Goal: Information Seeking & Learning: Compare options

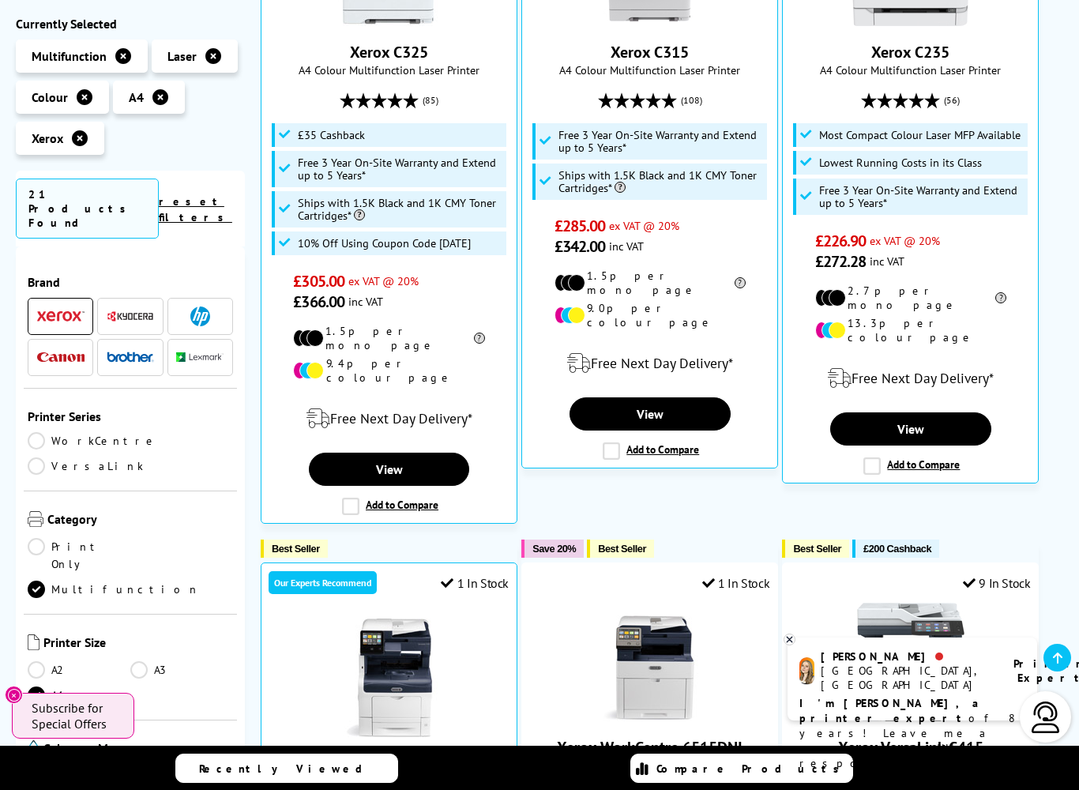
scroll to position [487, 0]
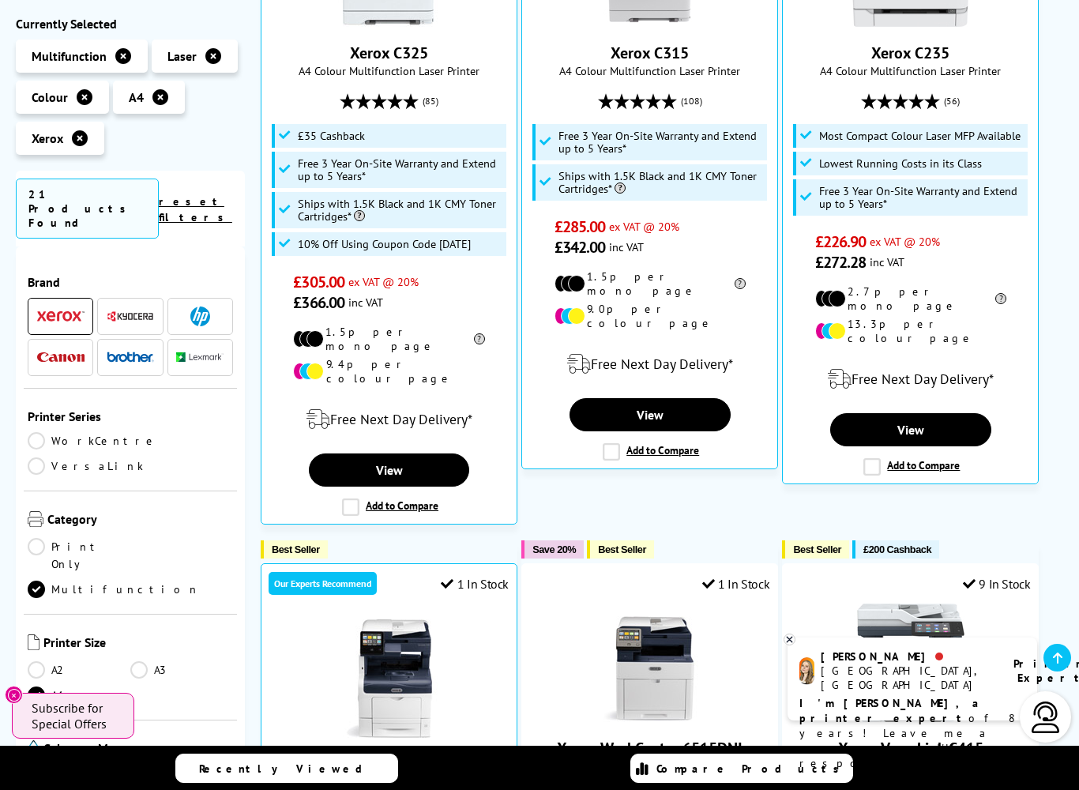
click at [410, 456] on link "View" at bounding box center [389, 469] width 161 height 33
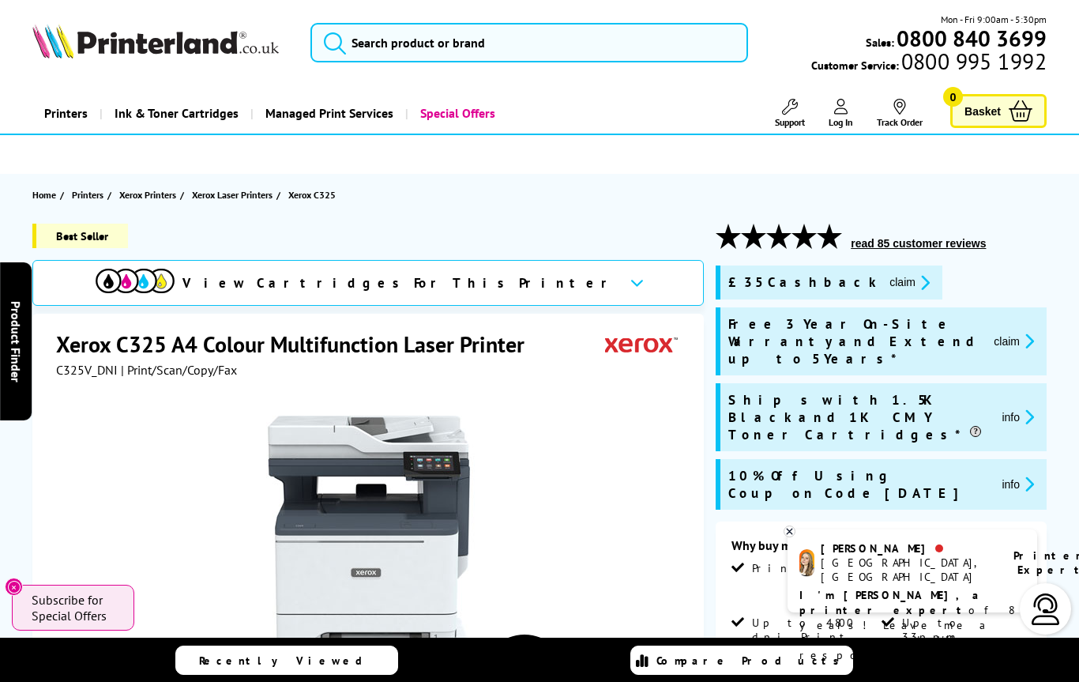
click at [502, 280] on div "View Cartridges For This Printer" at bounding box center [367, 283] width 671 height 46
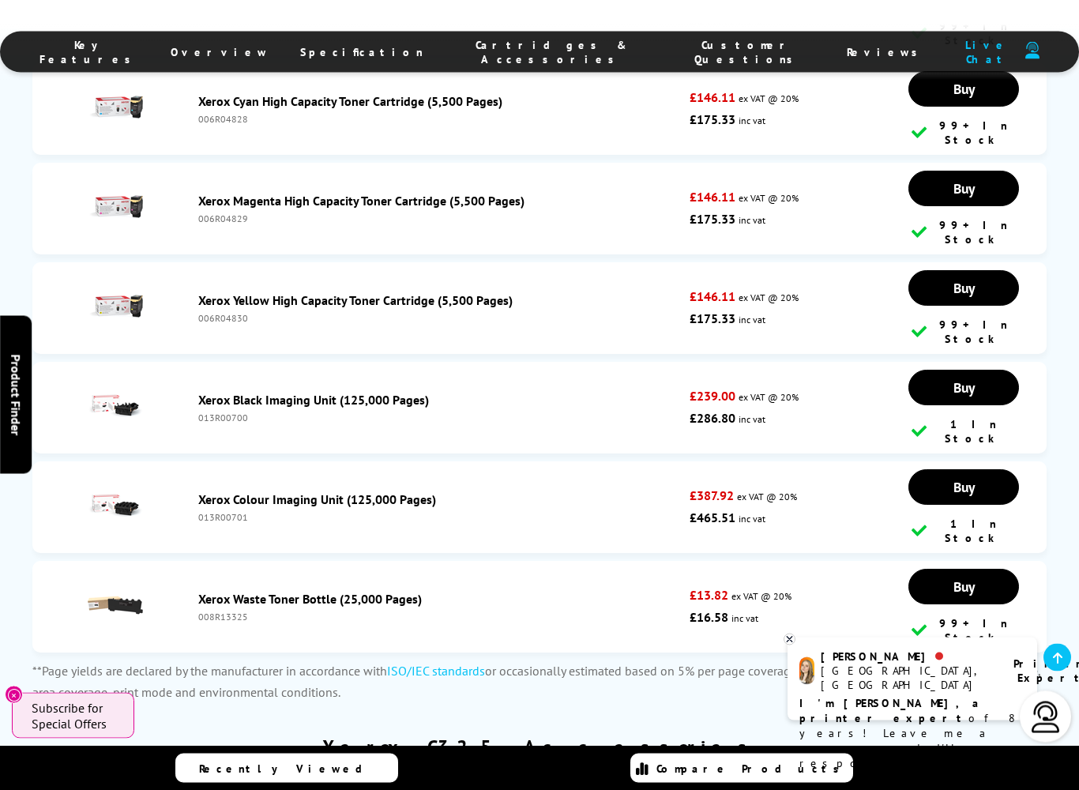
scroll to position [6658, 0]
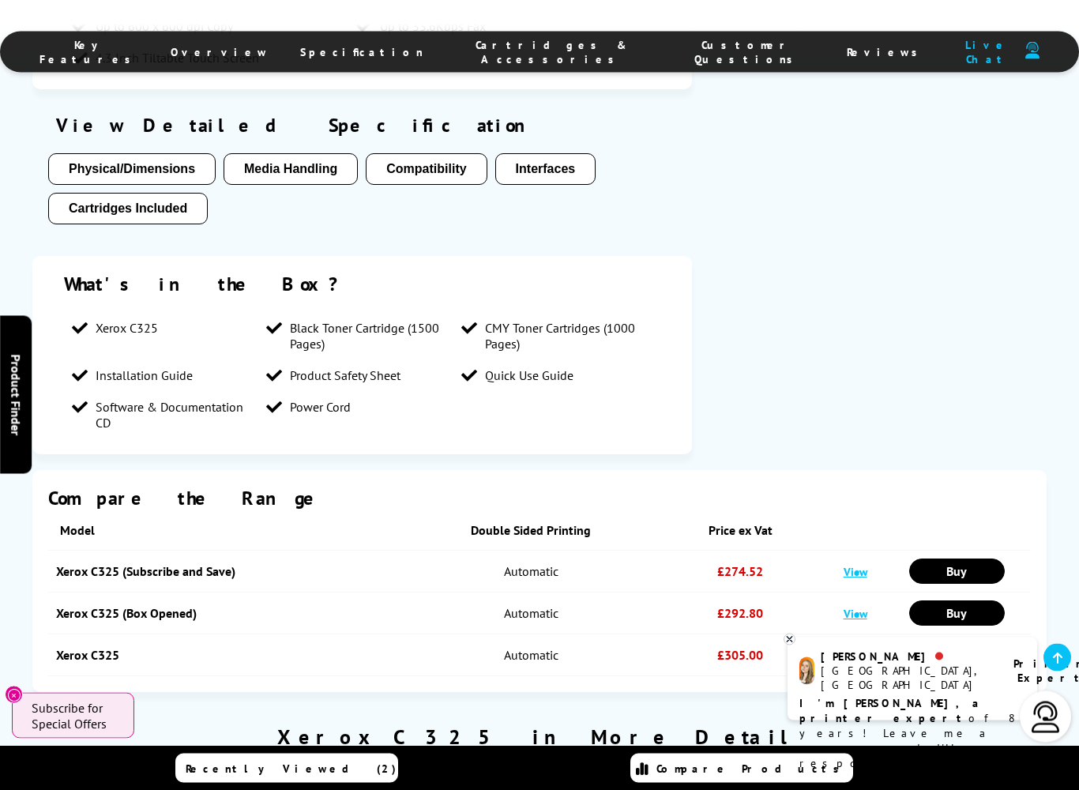
scroll to position [3173, 0]
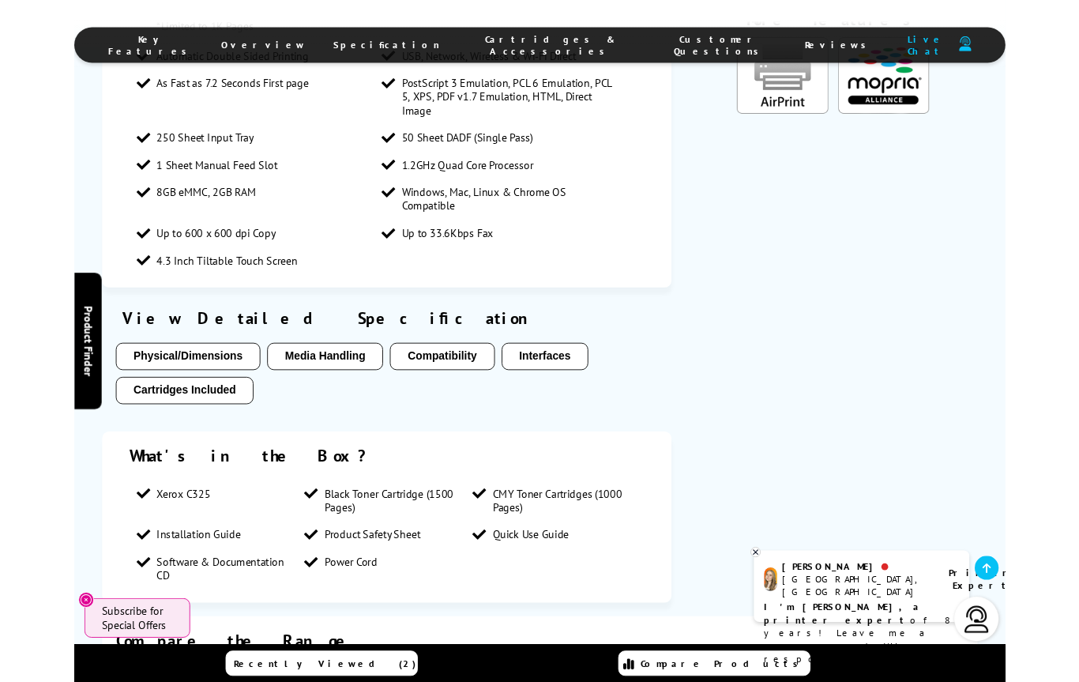
scroll to position [3172, 0]
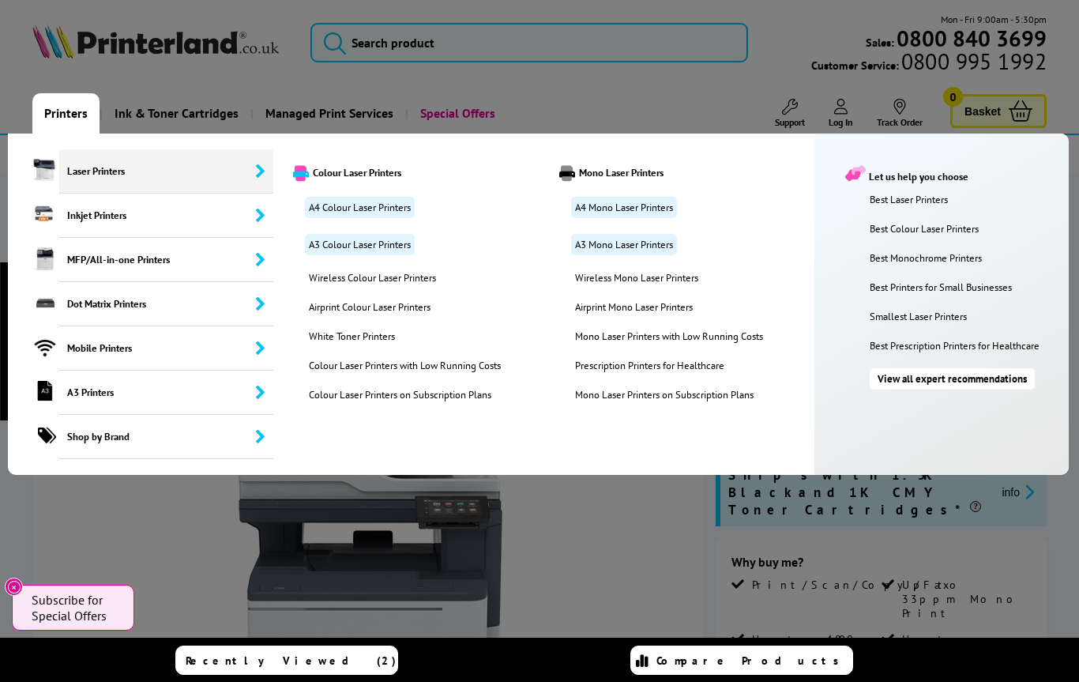
click at [381, 209] on link "A4 Colour Laser Printers" at bounding box center [360, 207] width 110 height 21
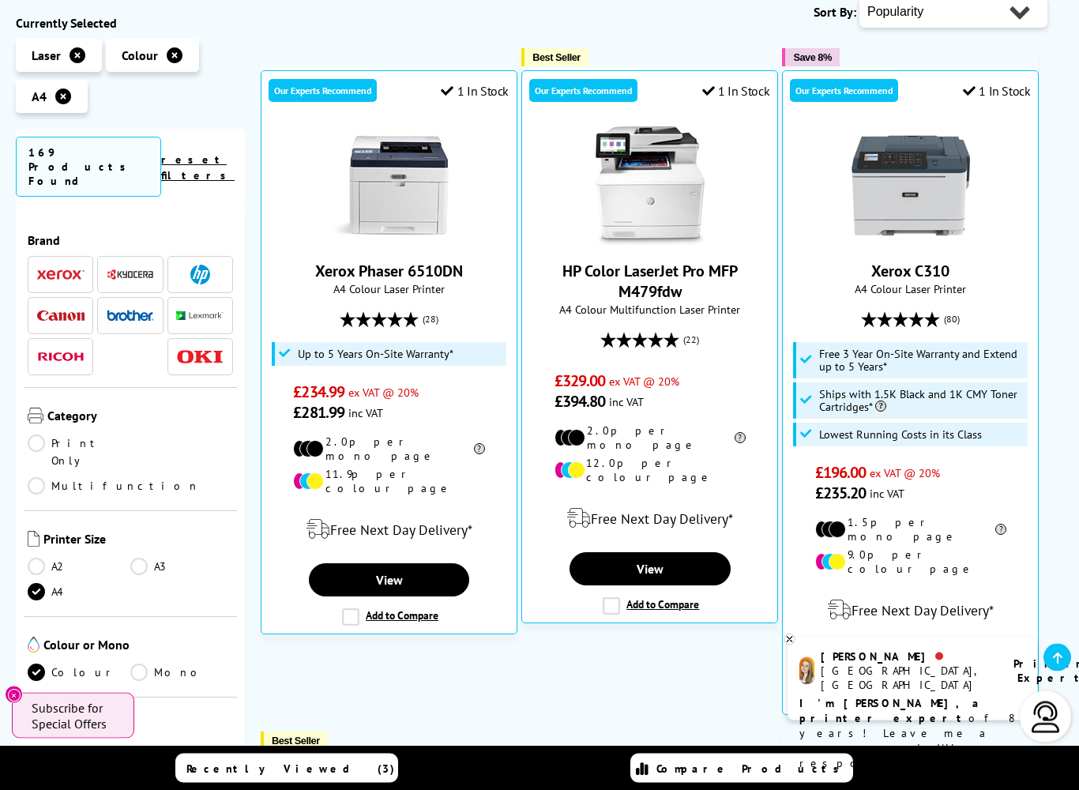
scroll to position [492, 0]
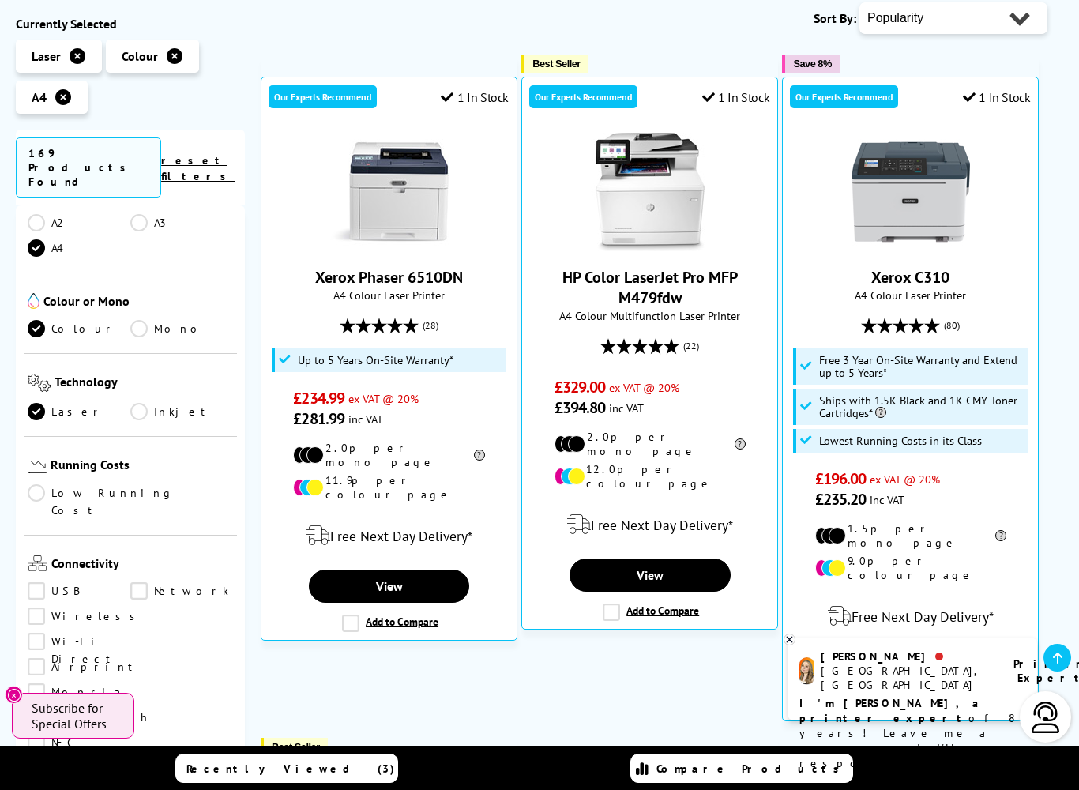
scroll to position [476, 0]
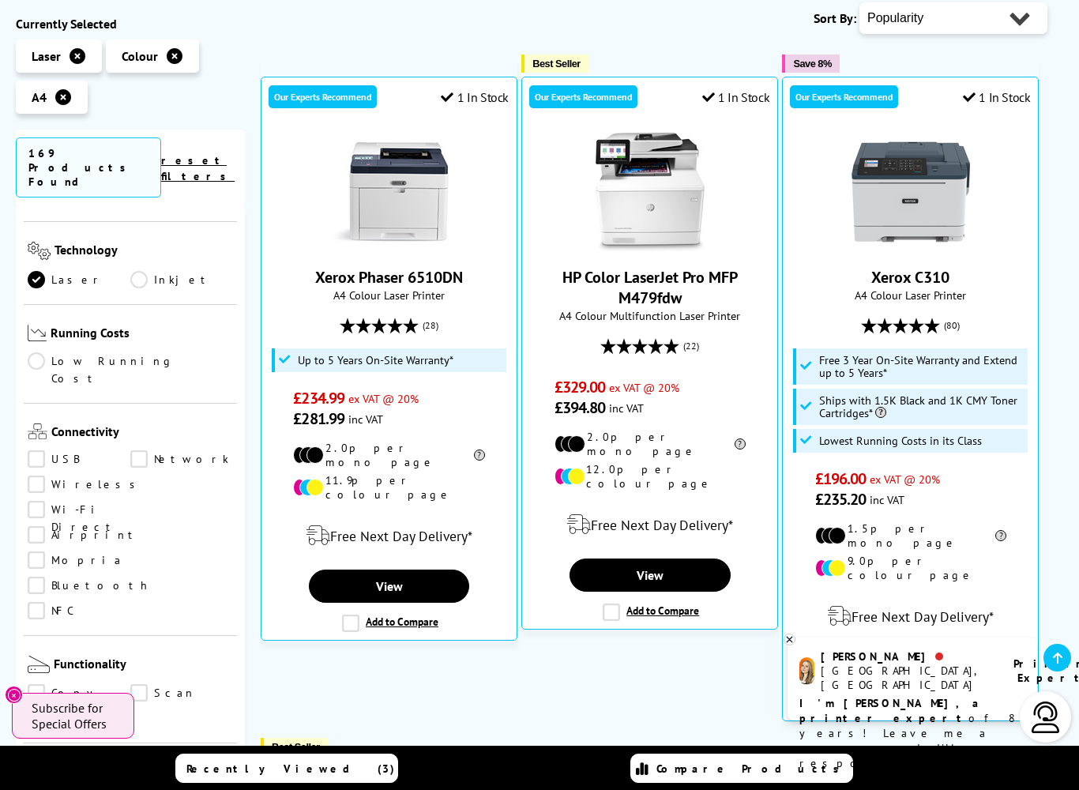
click at [35, 475] on link "Wireless" at bounding box center [86, 483] width 116 height 17
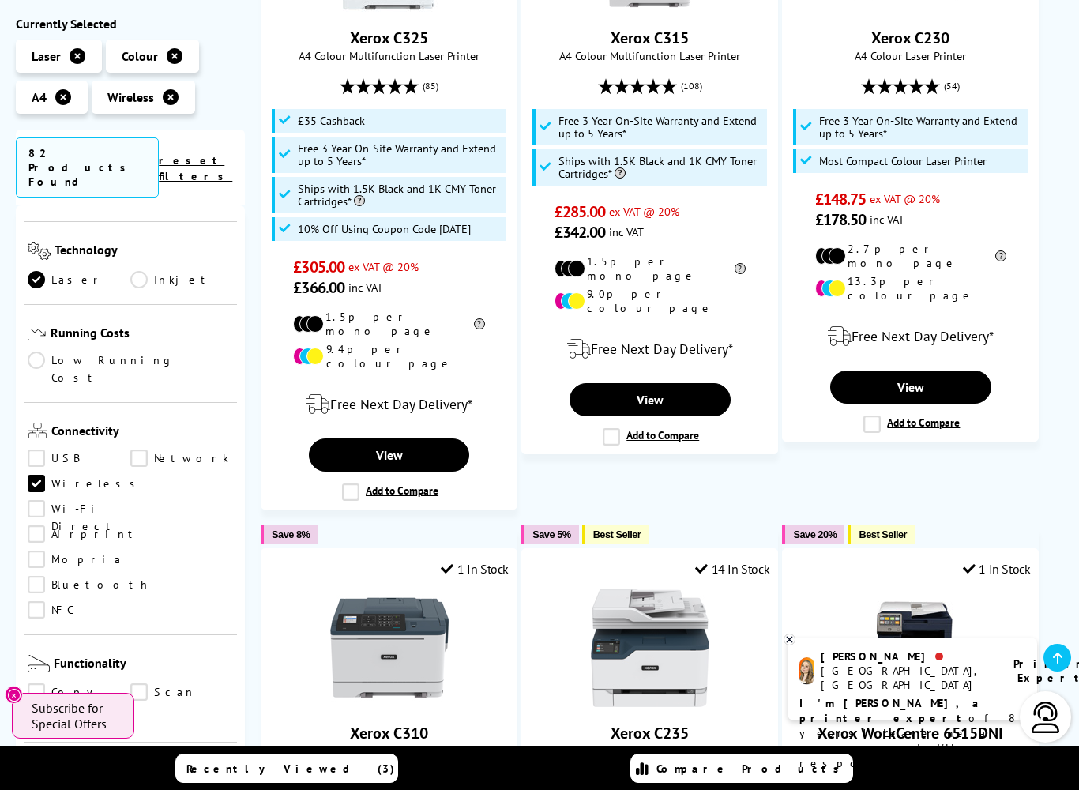
scroll to position [502, 0]
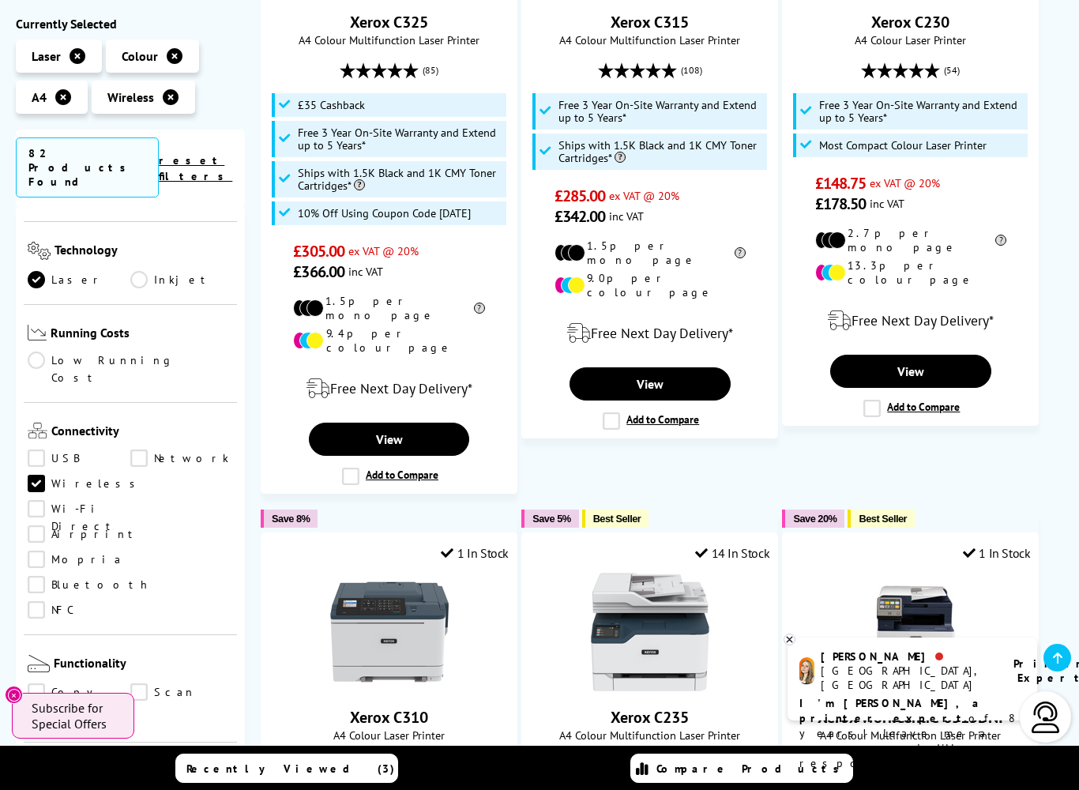
click at [39, 681] on link "Copy" at bounding box center [79, 692] width 103 height 17
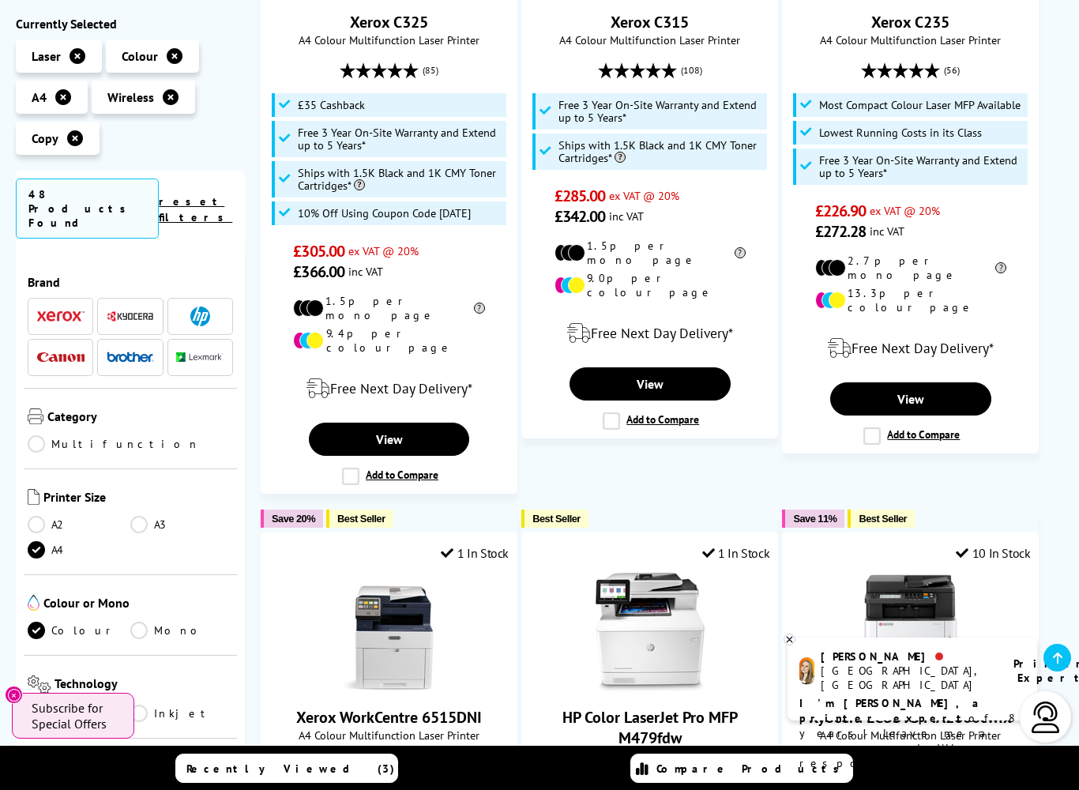
scroll to position [476, 0]
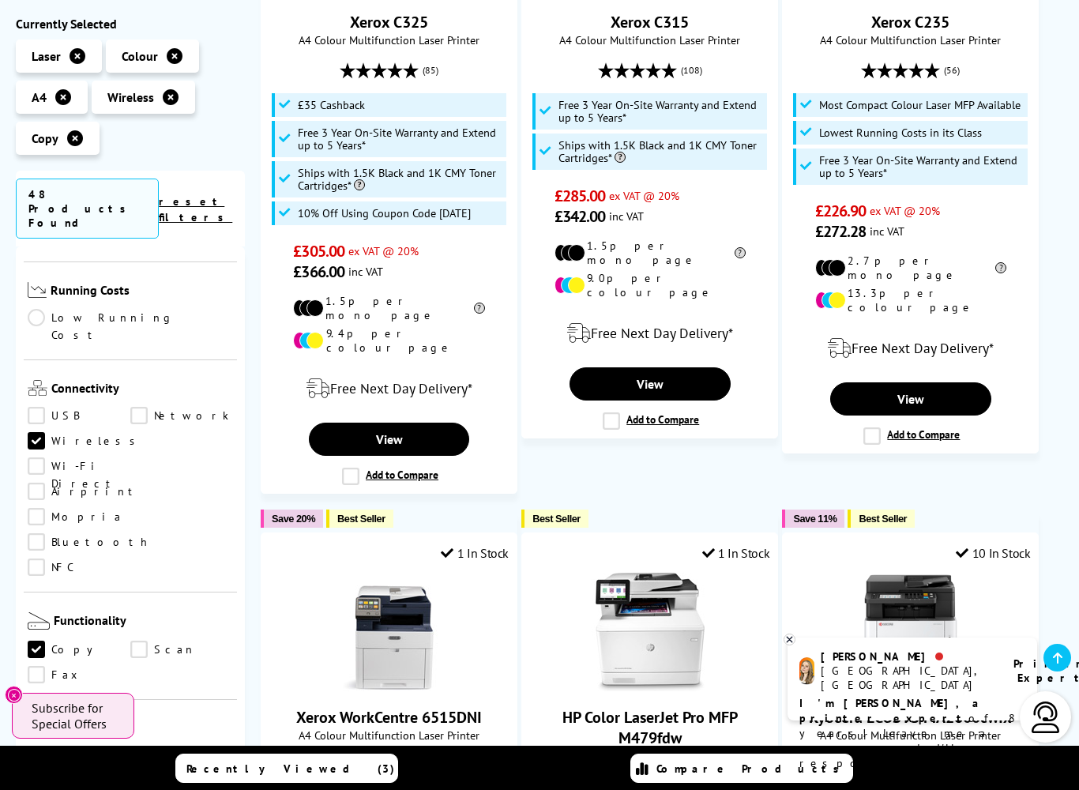
click at [138, 641] on link "Scan" at bounding box center [181, 649] width 103 height 17
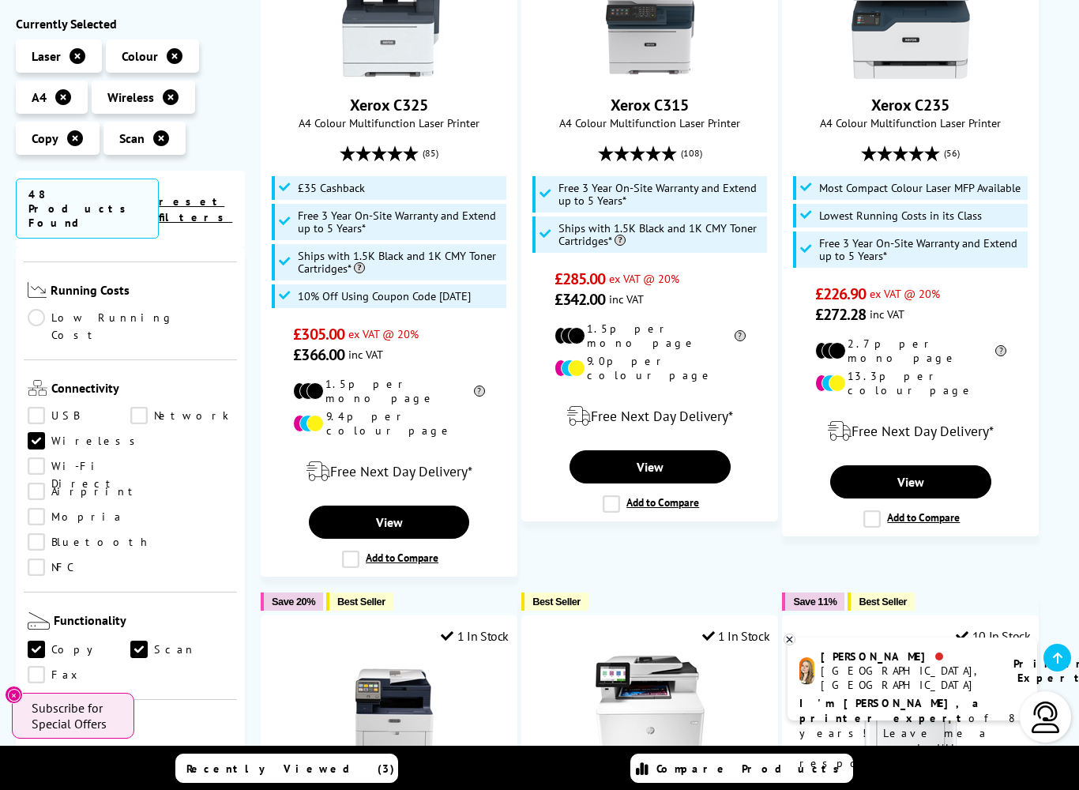
scroll to position [420, 0]
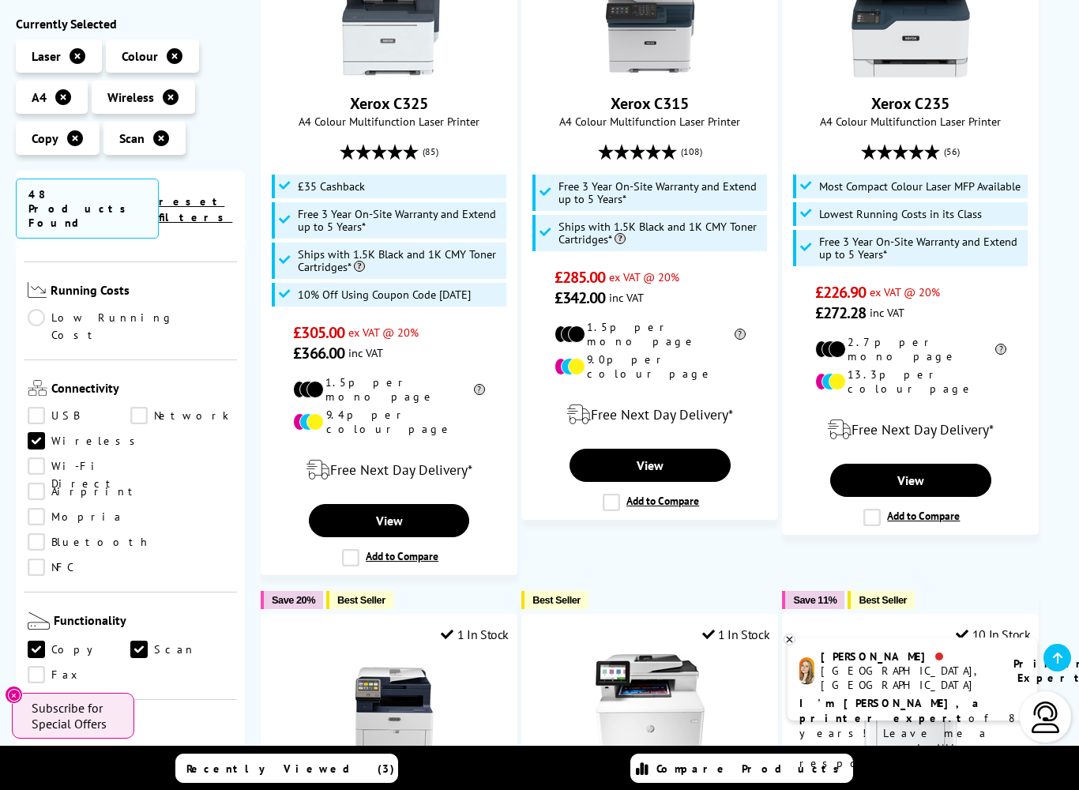
click at [675, 454] on link "View" at bounding box center [649, 465] width 161 height 33
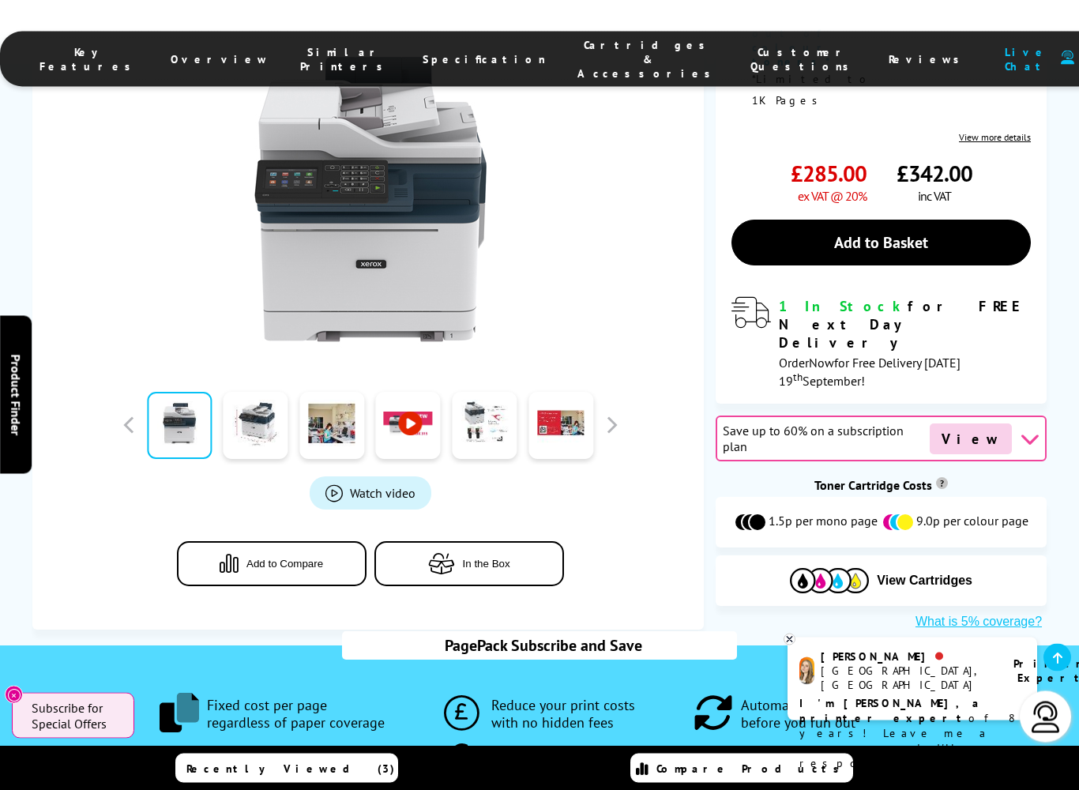
scroll to position [645, 0]
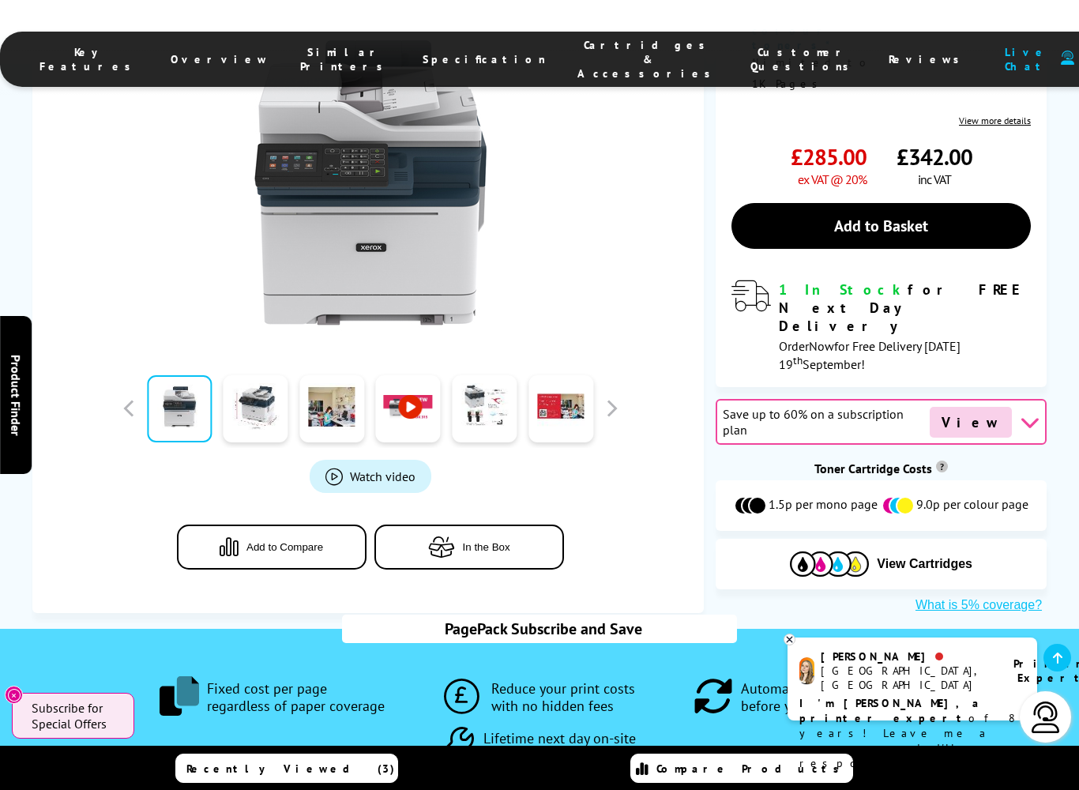
click at [272, 524] on button "Add to Compare" at bounding box center [272, 546] width 190 height 45
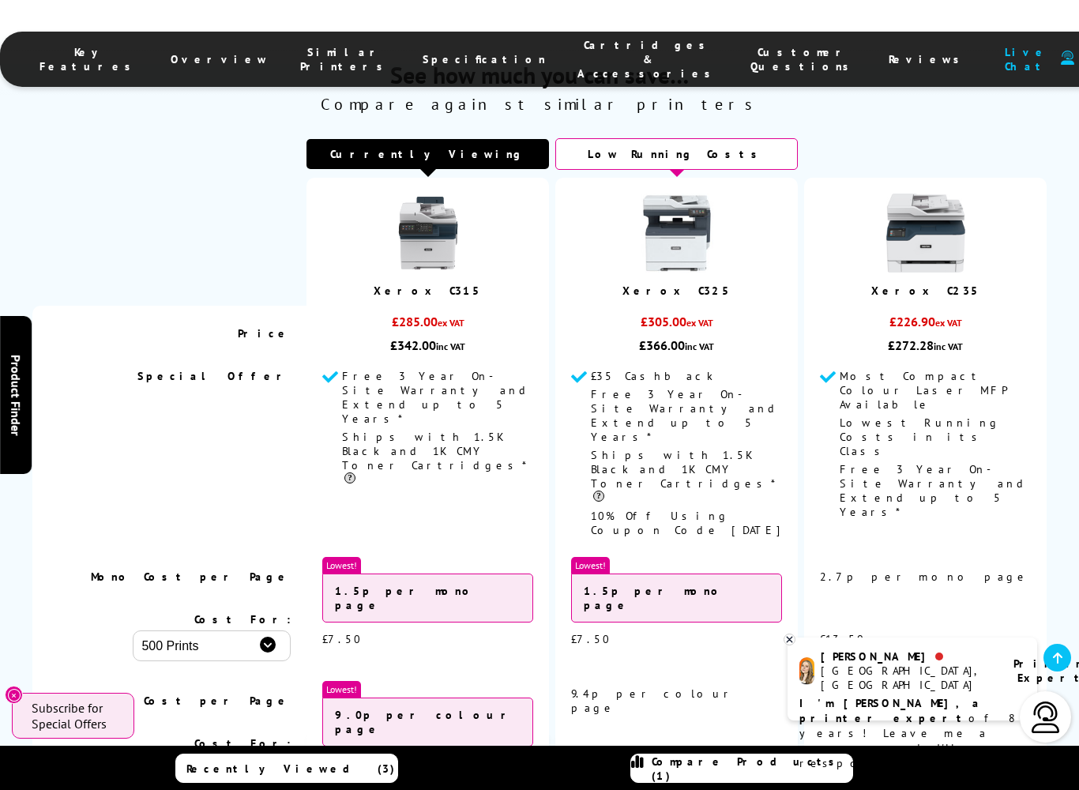
scroll to position [5197, 0]
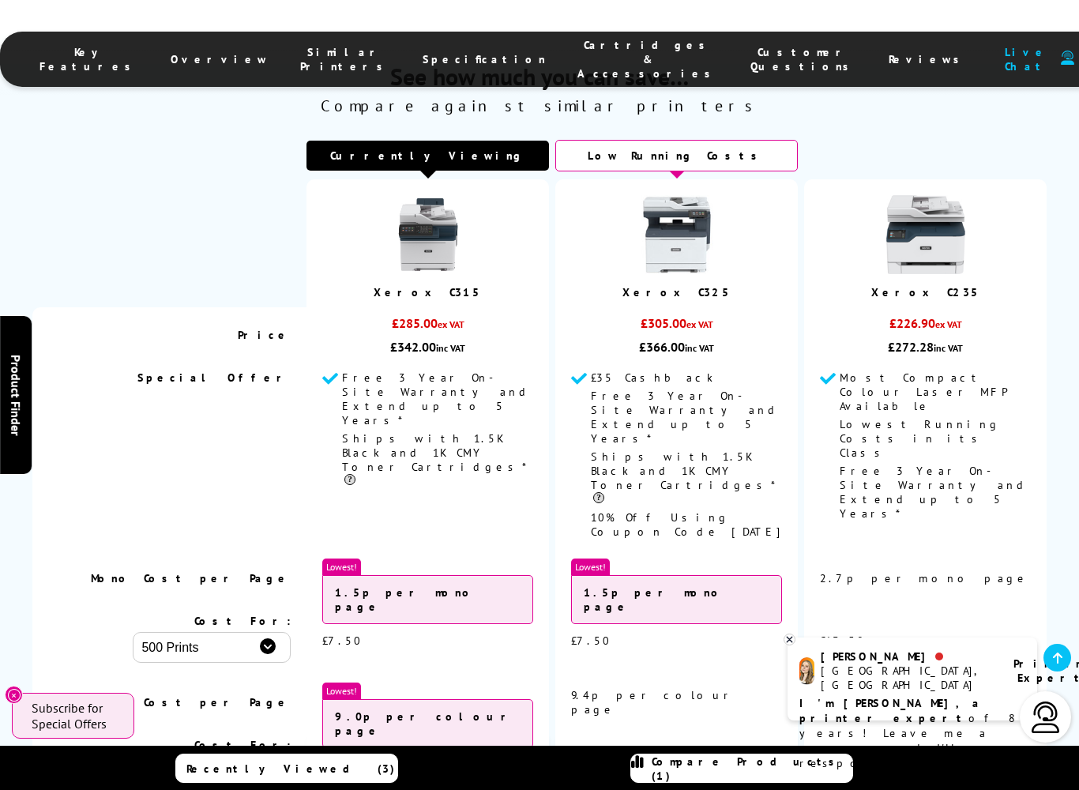
click at [269, 681] on select "500 Prints 1000 Prints 2000 Prints" at bounding box center [212, 771] width 158 height 31
select select "2000"
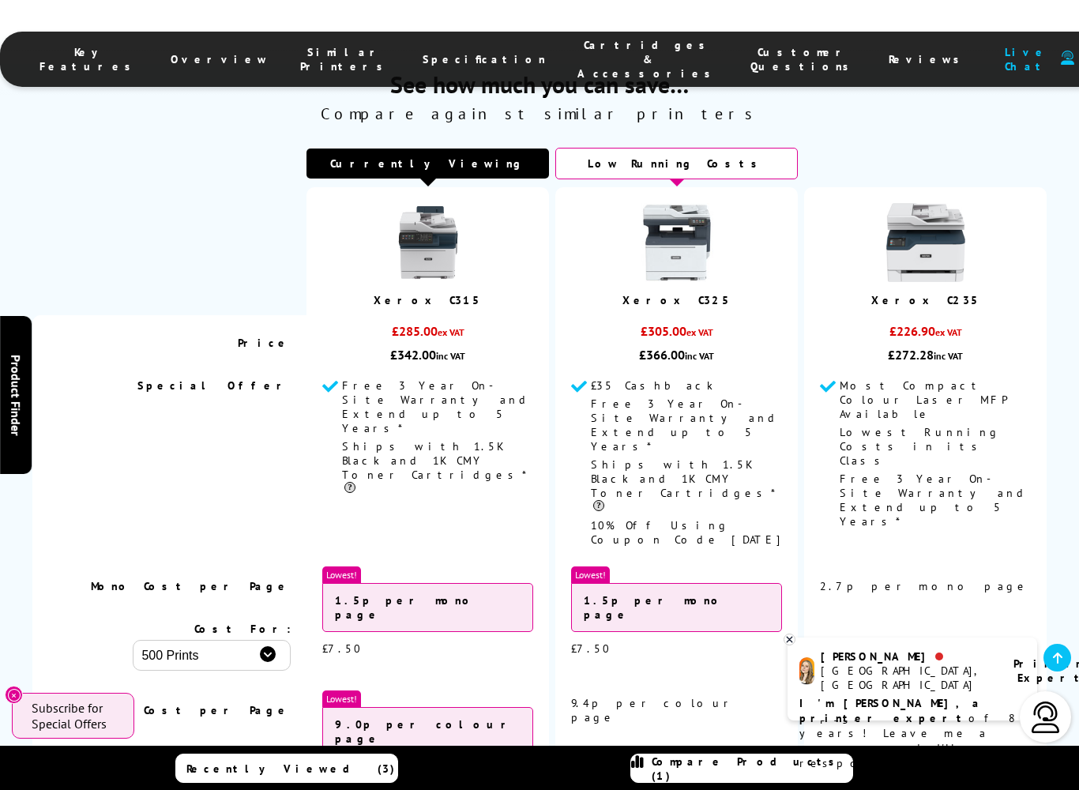
scroll to position [5122, 0]
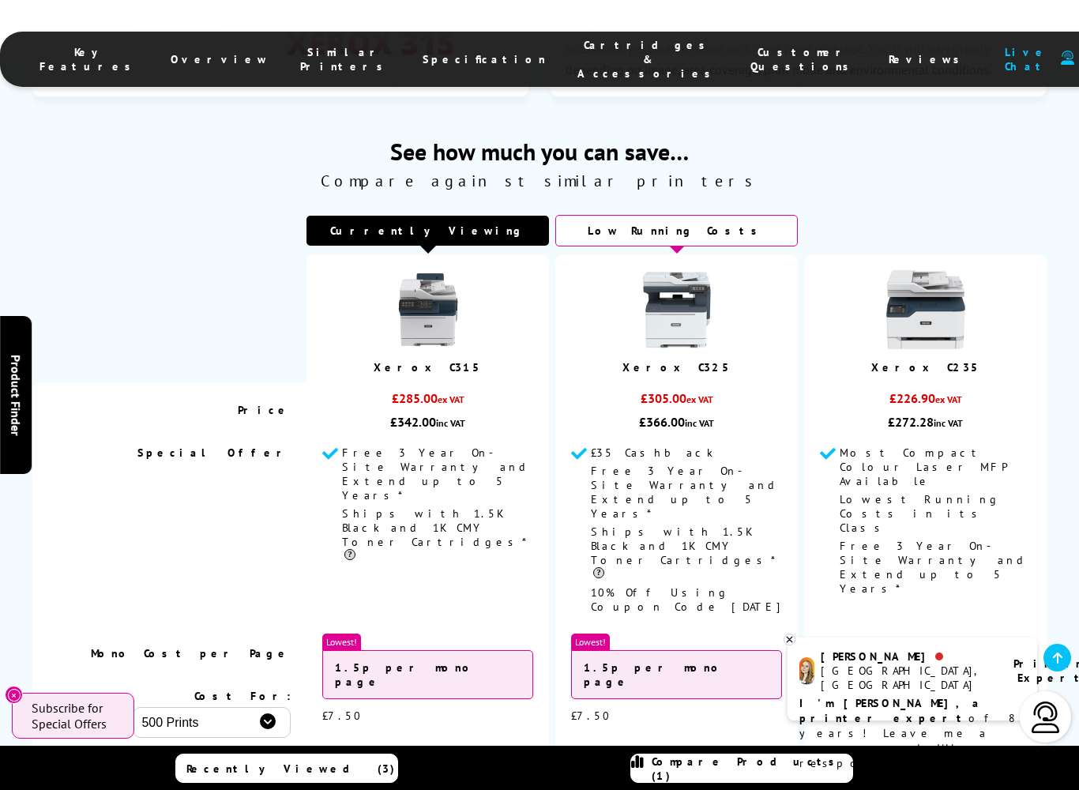
click at [278, 681] on select "500 Prints 1000 Prints 2000 Prints" at bounding box center [212, 722] width 158 height 31
select select "1000"
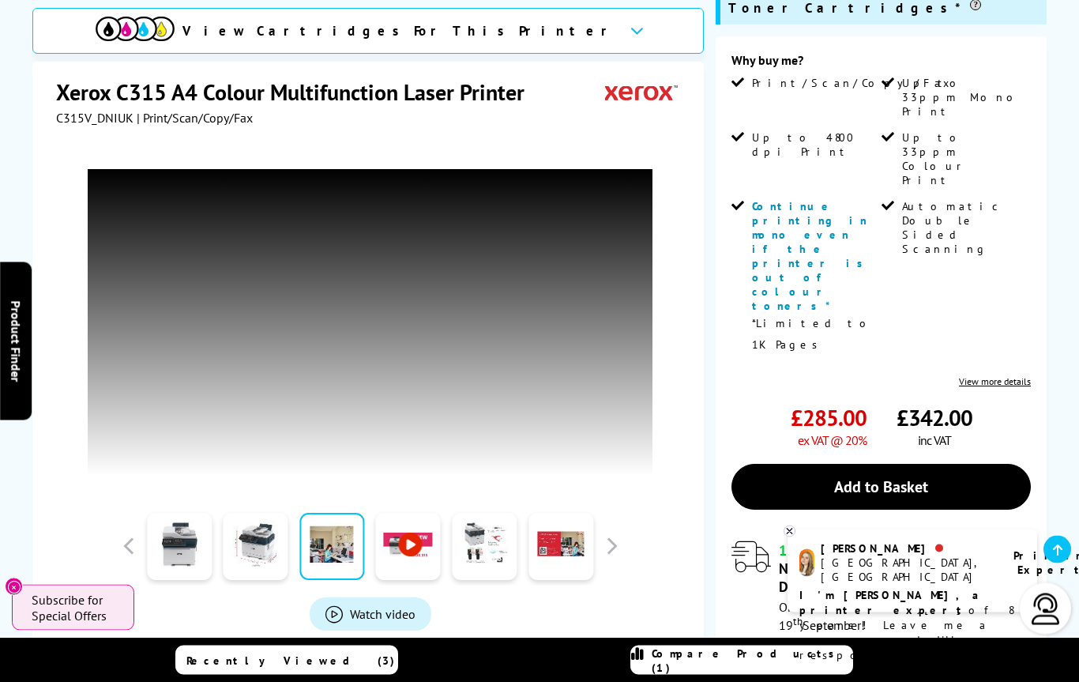
scroll to position [0, 0]
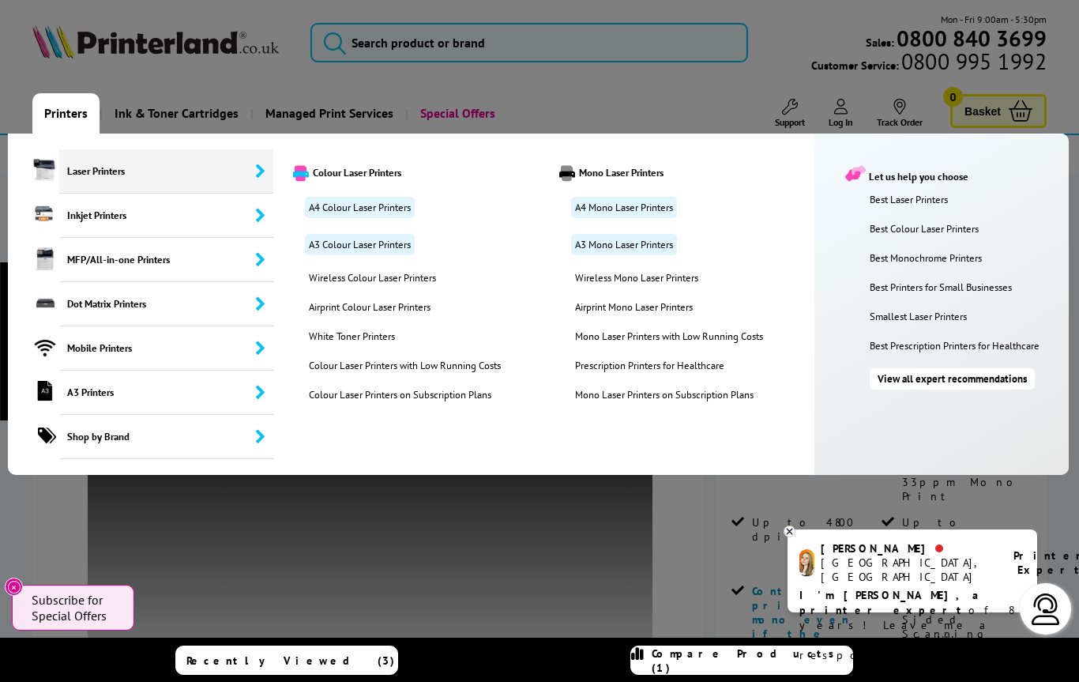
click at [386, 249] on link "A3 Colour Laser Printers" at bounding box center [360, 244] width 110 height 21
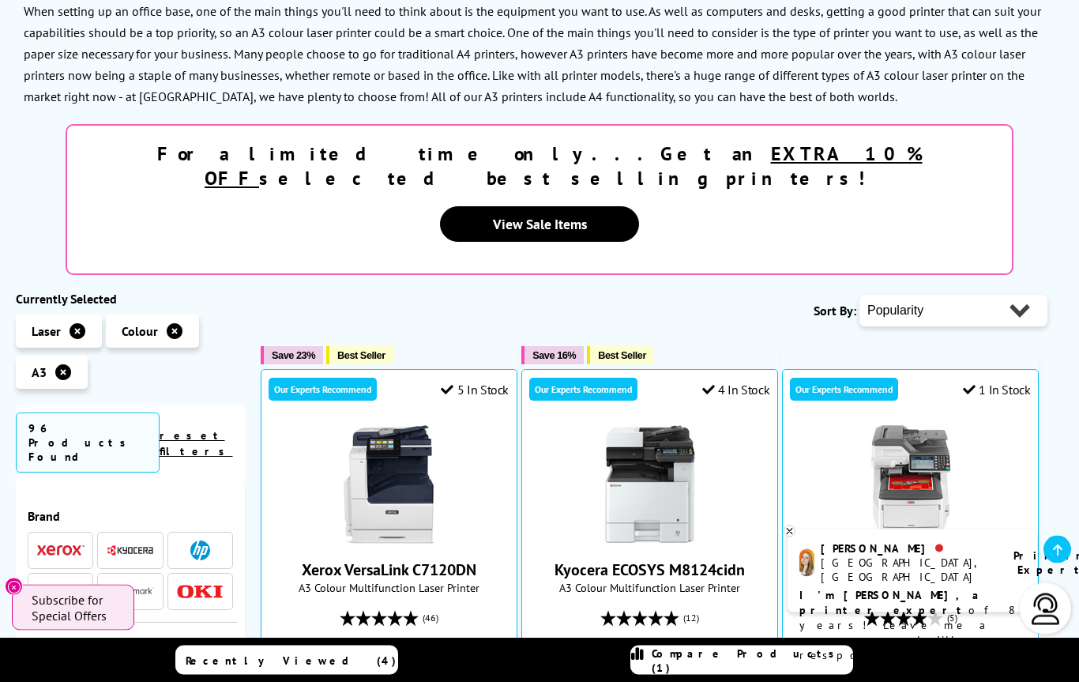
scroll to position [251, 0]
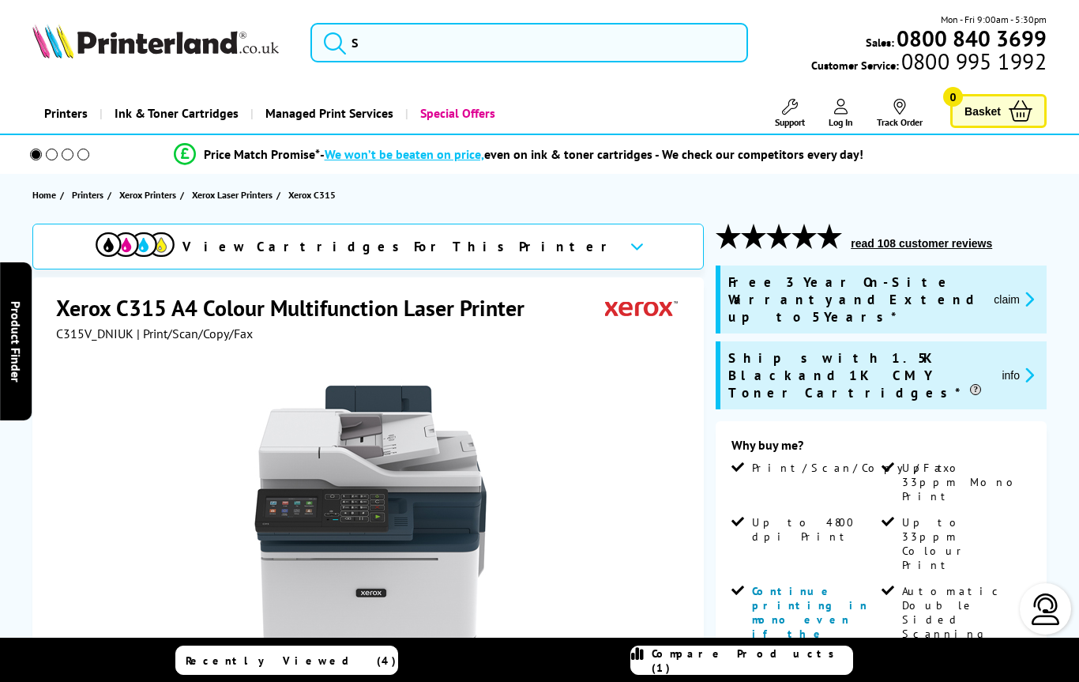
select select "1000"
select select "2000"
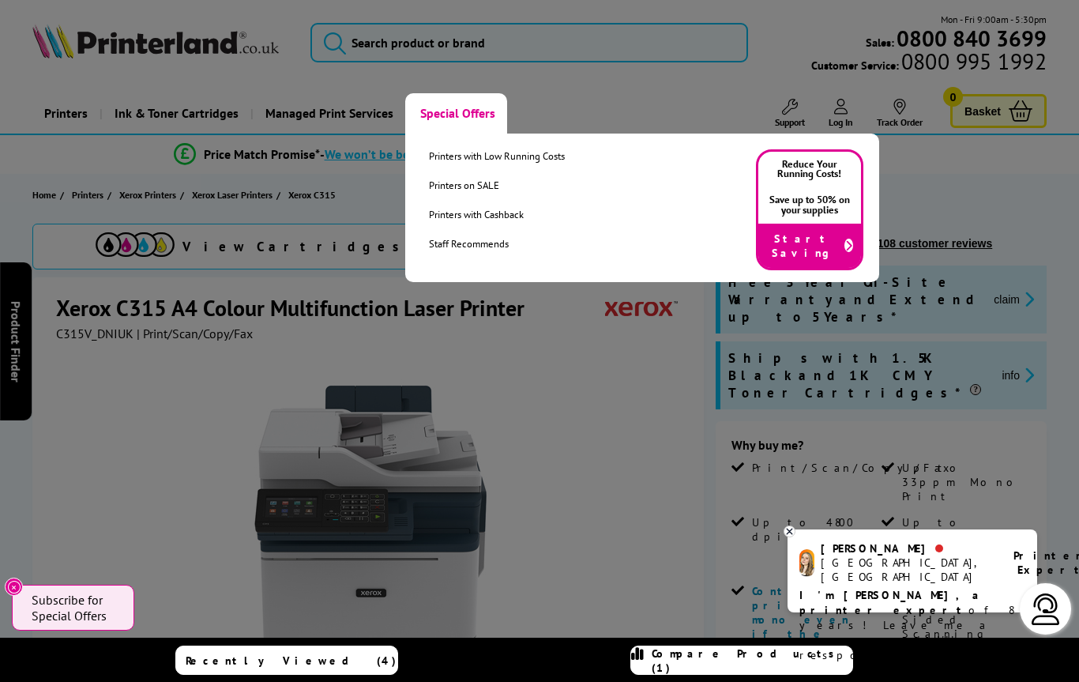
click at [487, 187] on link "Printers on SALE" at bounding box center [497, 185] width 136 height 13
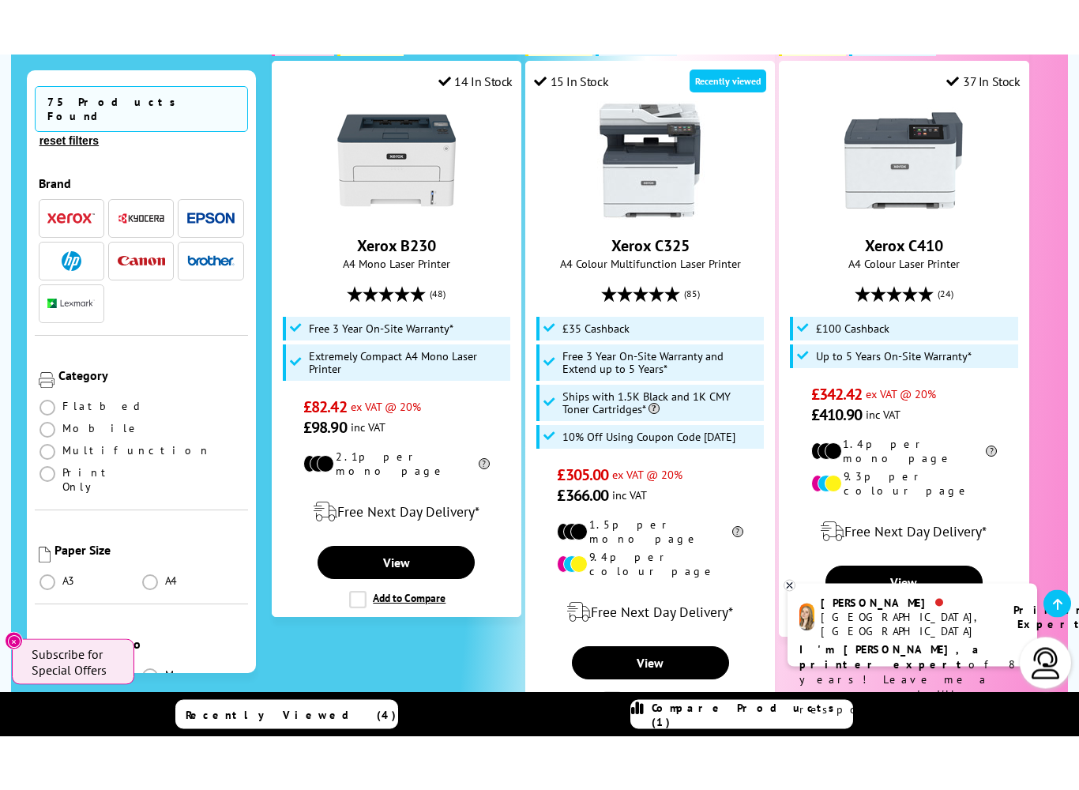
scroll to position [466, 0]
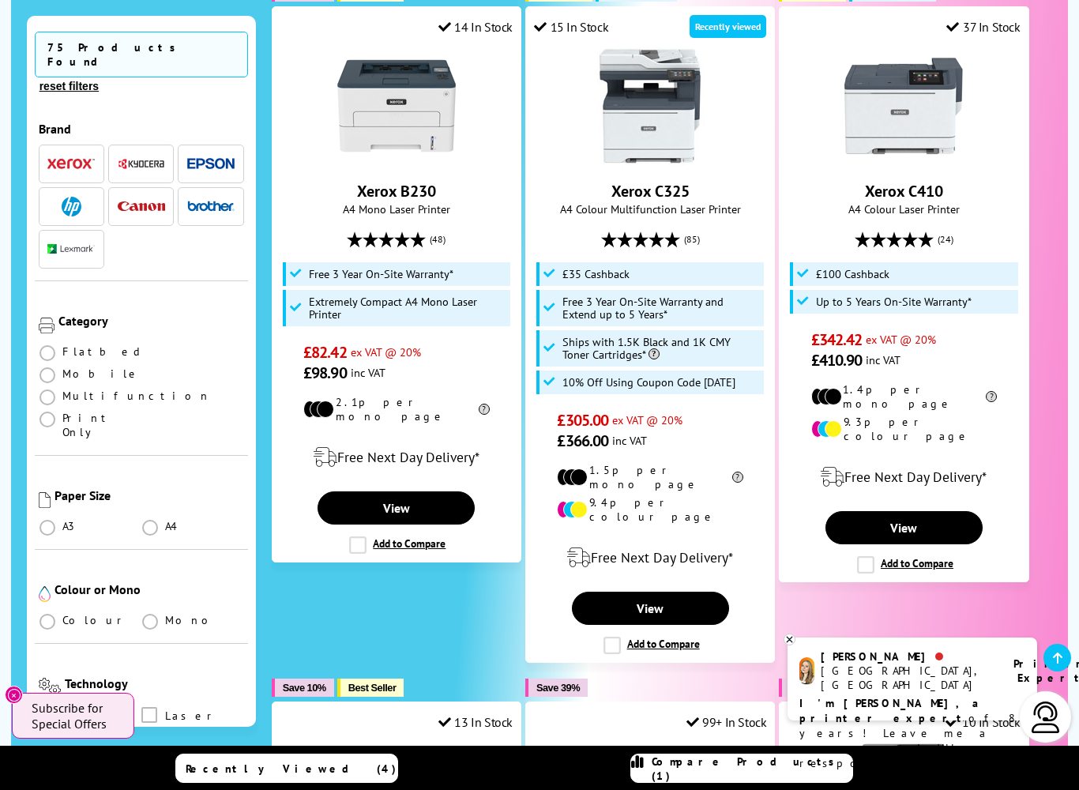
click at [604, 637] on label "Add to Compare" at bounding box center [651, 645] width 96 height 17
click at [0, 0] on input "Add to Compare" at bounding box center [0, 0] width 0 height 0
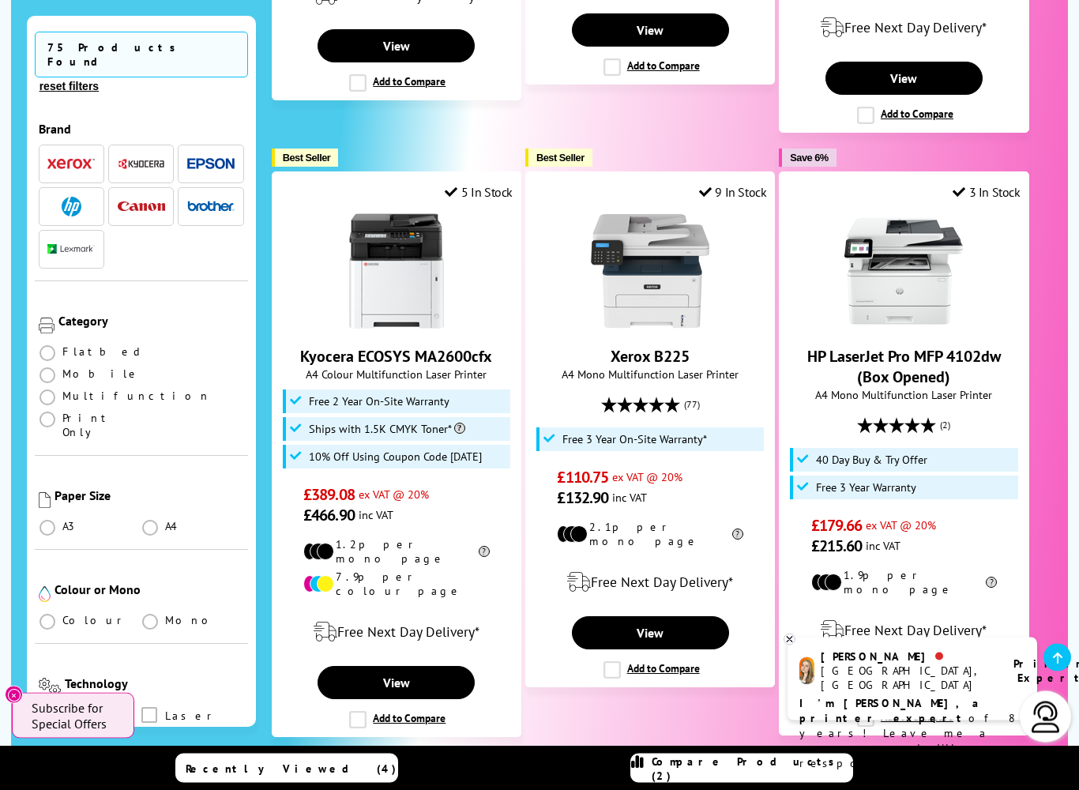
scroll to position [2335, 0]
click at [740, 681] on link "Compare Products (2)" at bounding box center [741, 768] width 223 height 29
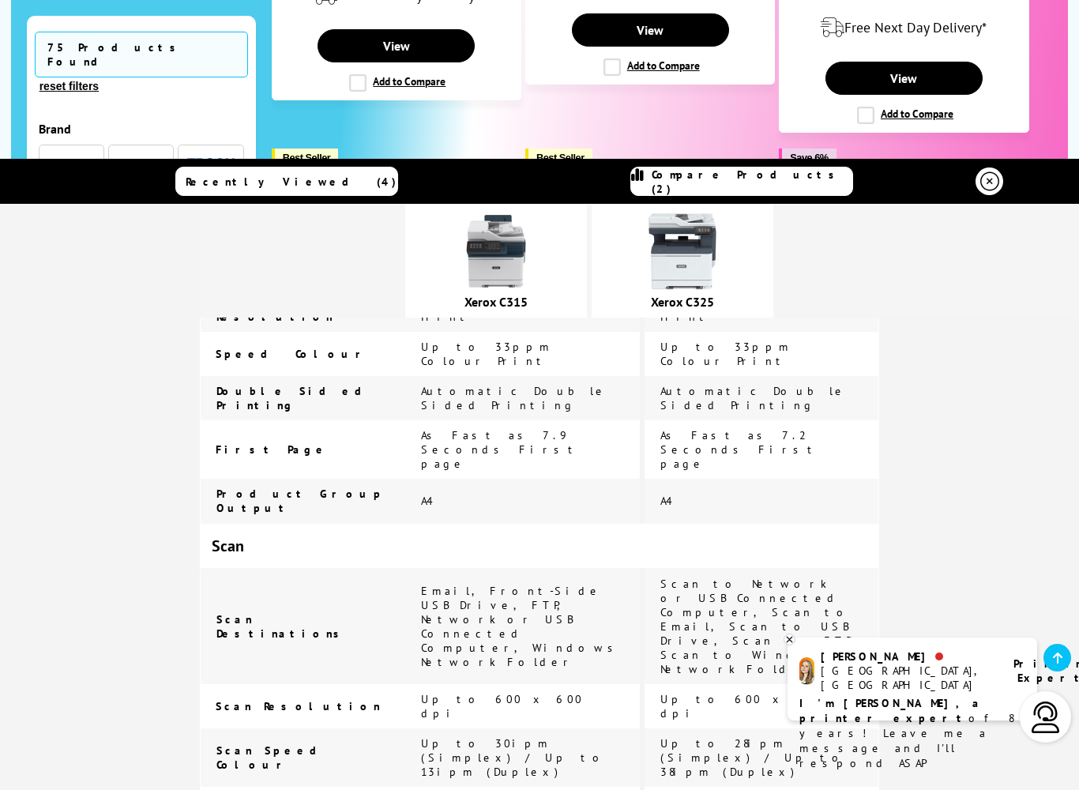
scroll to position [1085, 0]
click at [793, 644] on icon at bounding box center [789, 639] width 10 height 12
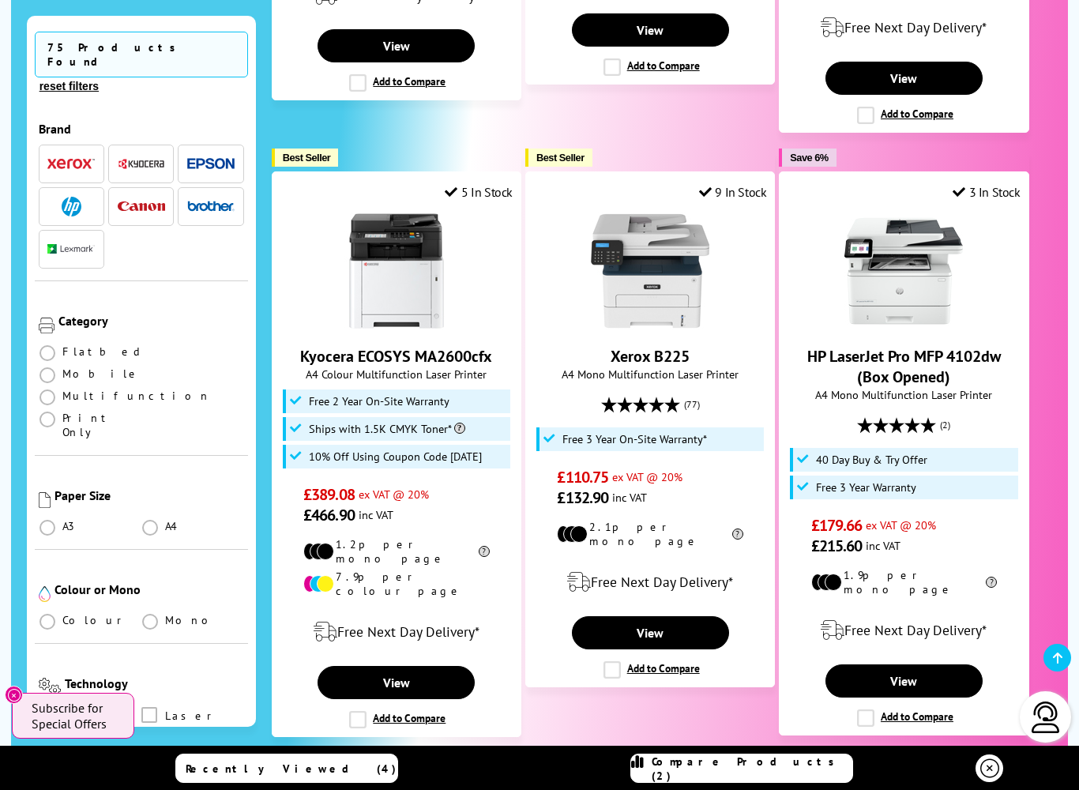
scroll to position [0, 0]
click at [799, 681] on span "Compare Products (2)" at bounding box center [752, 768] width 201 height 28
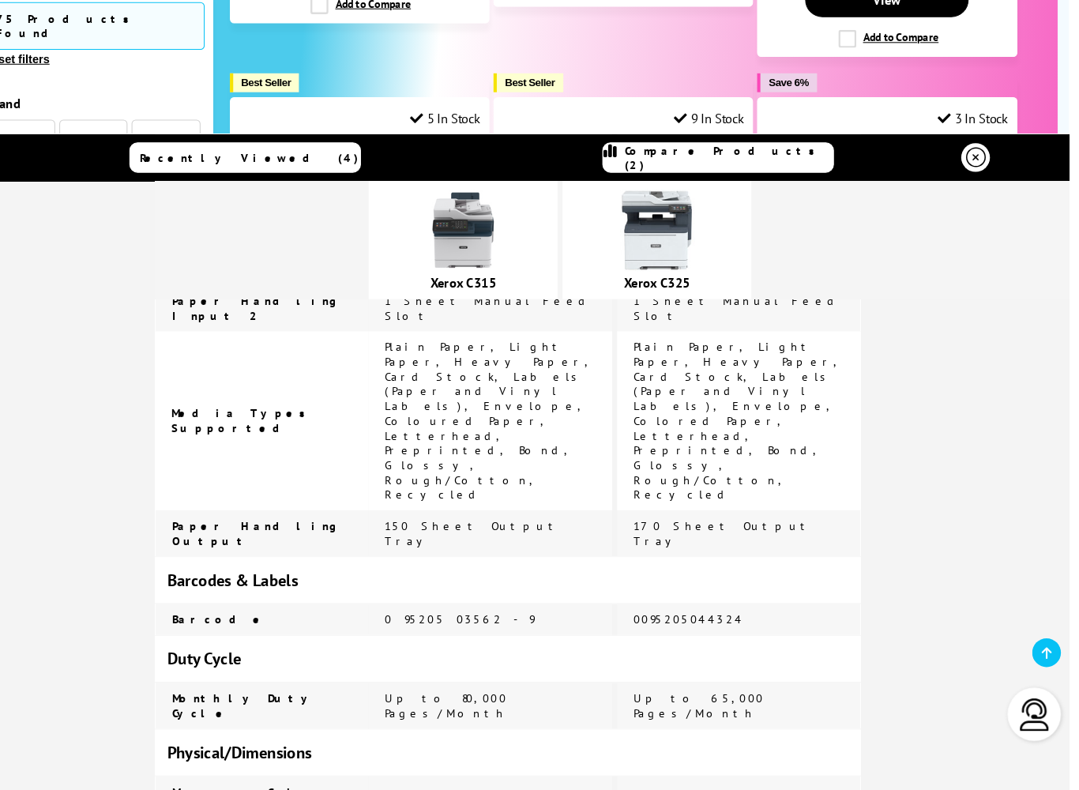
scroll to position [2389, 0]
